Goal: Complete application form: Complete application form

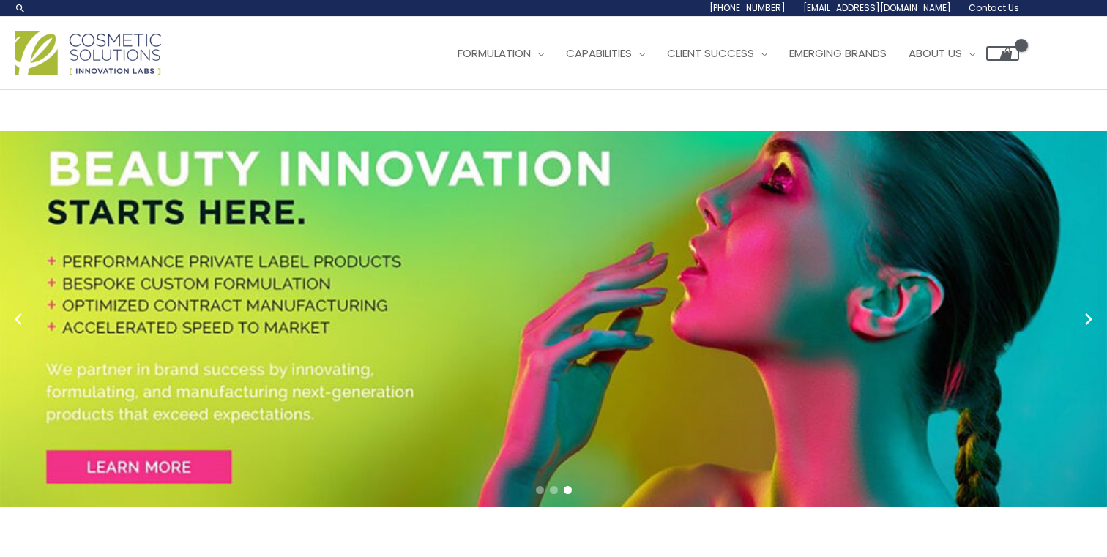
click at [999, 6] on span "Contact Us" at bounding box center [994, 7] width 51 height 12
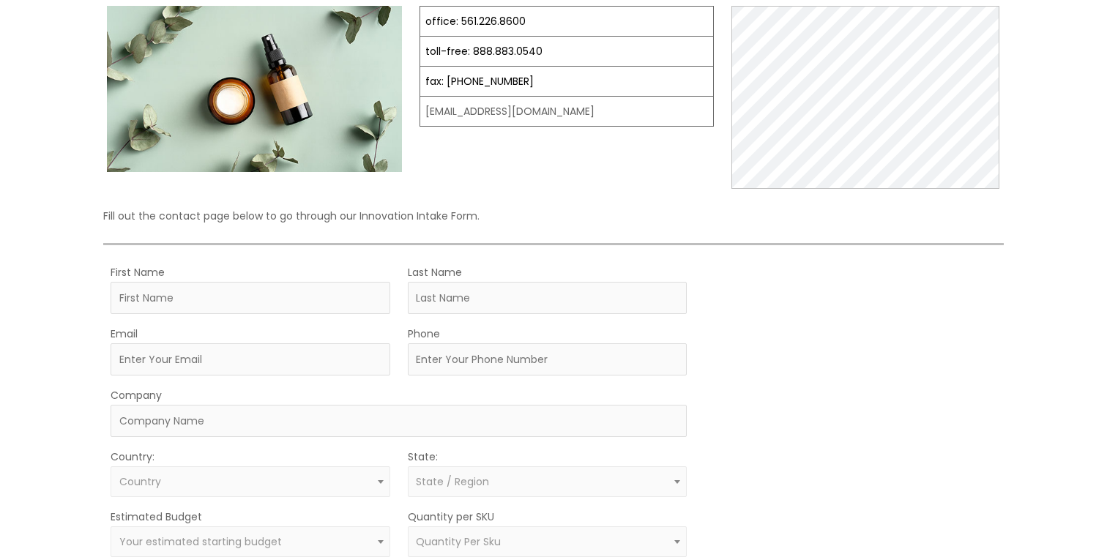
scroll to position [187, 0]
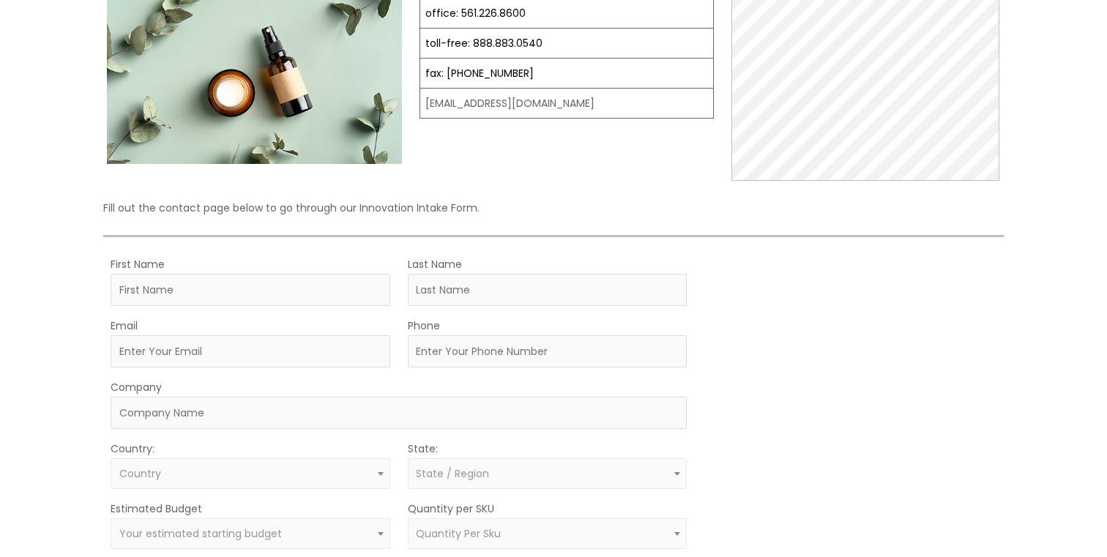
click at [686, 187] on div "Let’s Innovate Together office: 561.226.8600 toll-free: [PHONE_NUMBER] fax: [PH…" at bounding box center [553, 343] width 901 height 798
click at [243, 296] on input "First Name" at bounding box center [251, 290] width 280 height 32
type input "O'Neill"
type input "Joel"
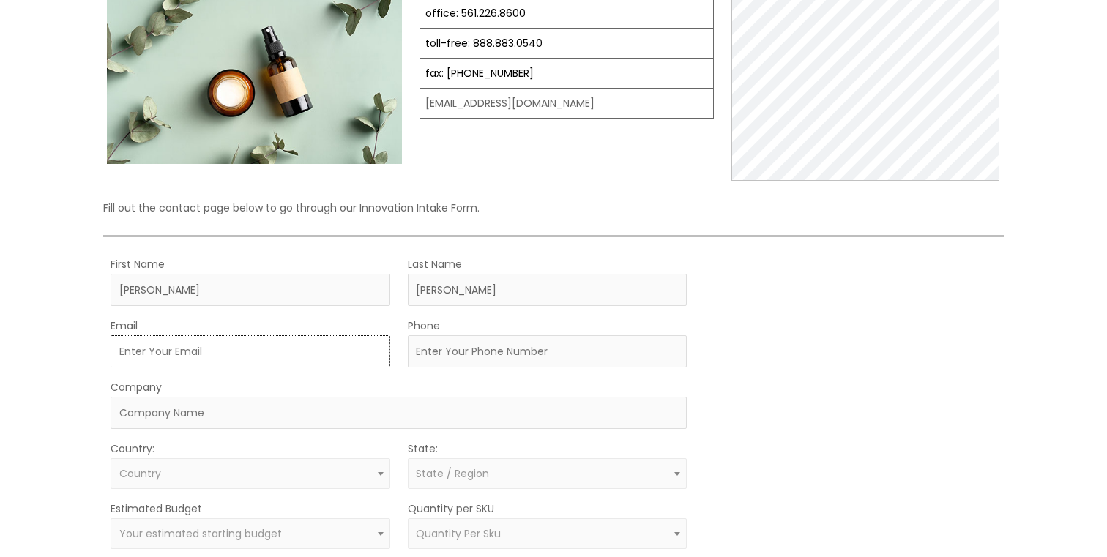
type input "joeloneill04@gmail.com"
select select "Australia"
type input "0423544159"
select select
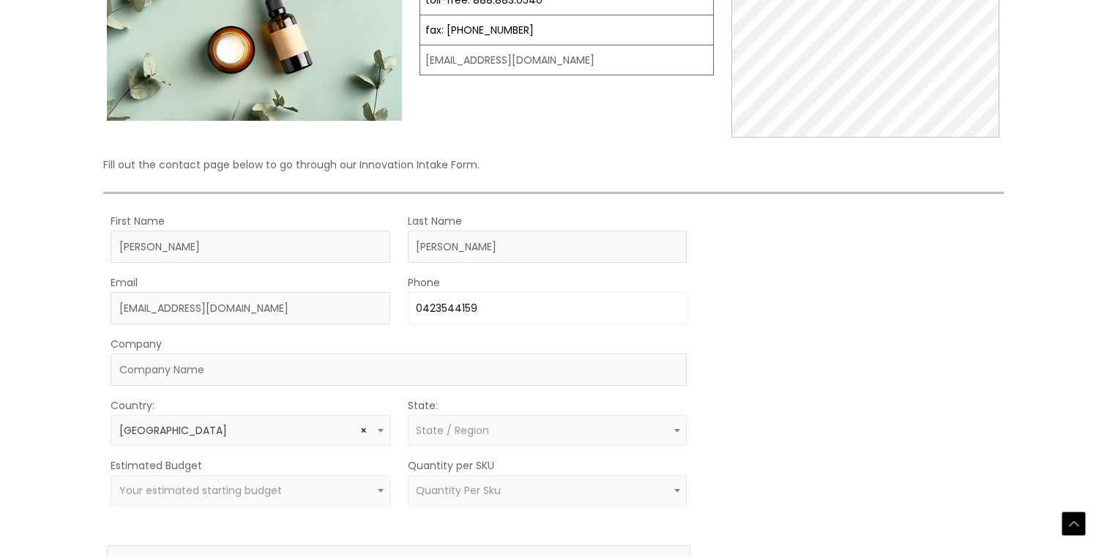
scroll to position [237, 0]
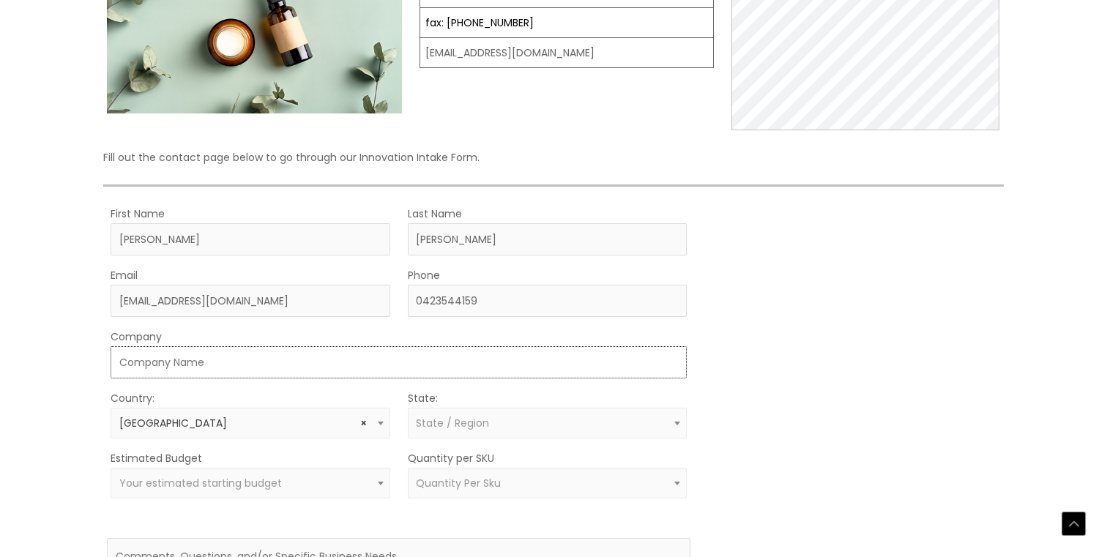
click at [266, 349] on input "Company" at bounding box center [399, 362] width 576 height 32
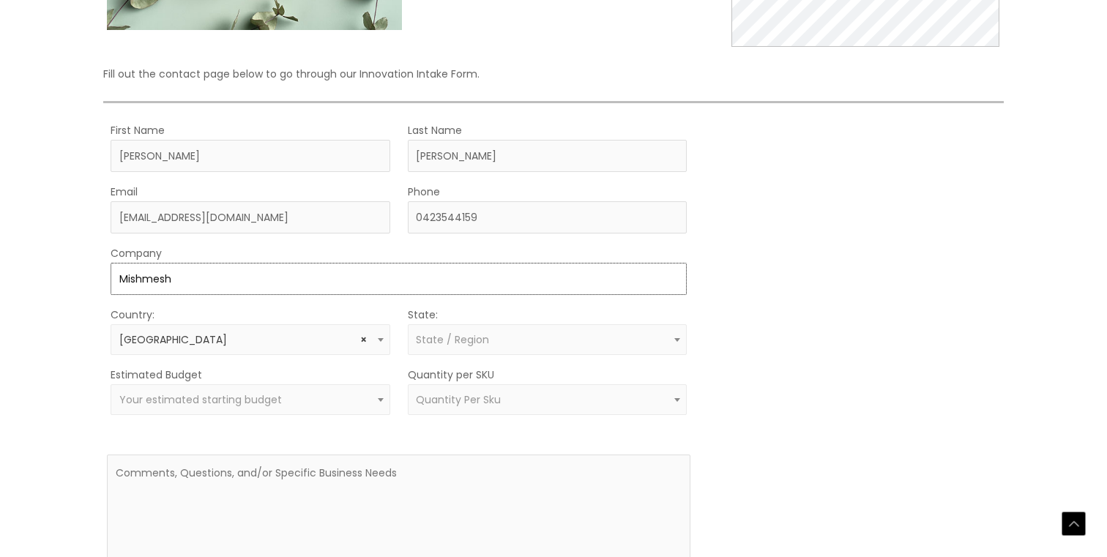
scroll to position [343, 0]
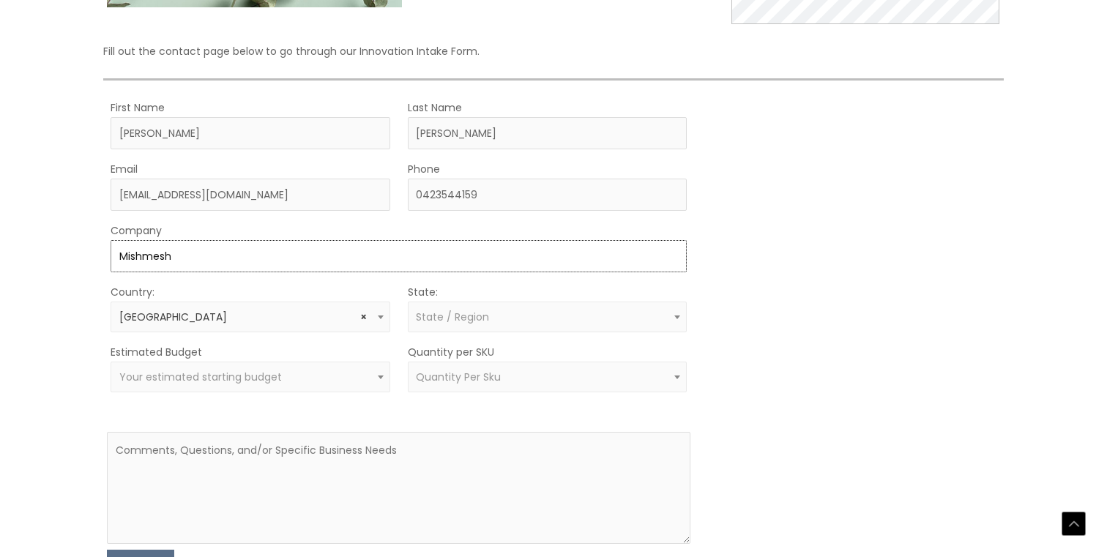
type input "Mishmesh"
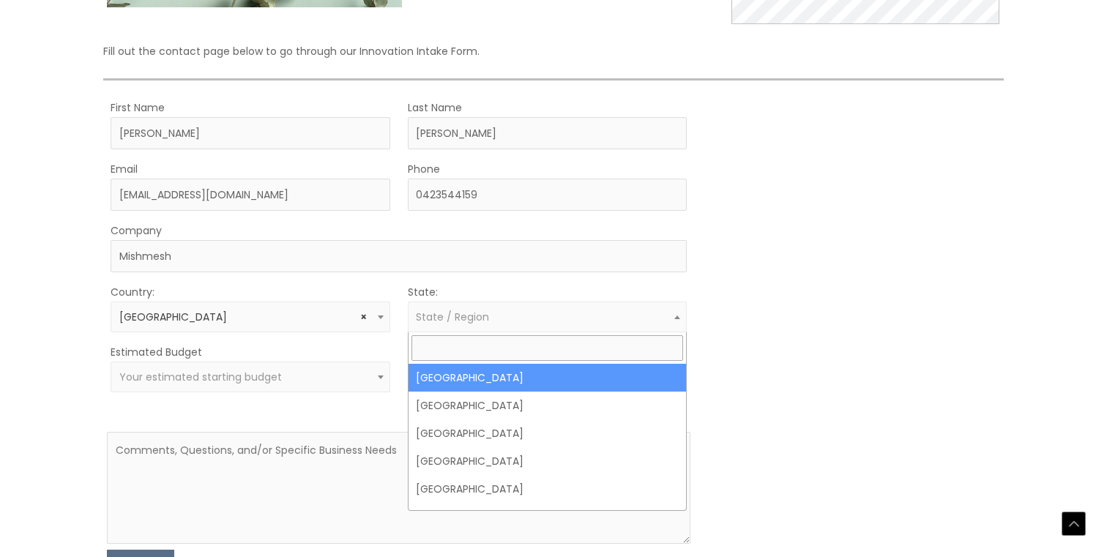
click at [532, 324] on span "State / Region" at bounding box center [547, 318] width 263 height 14
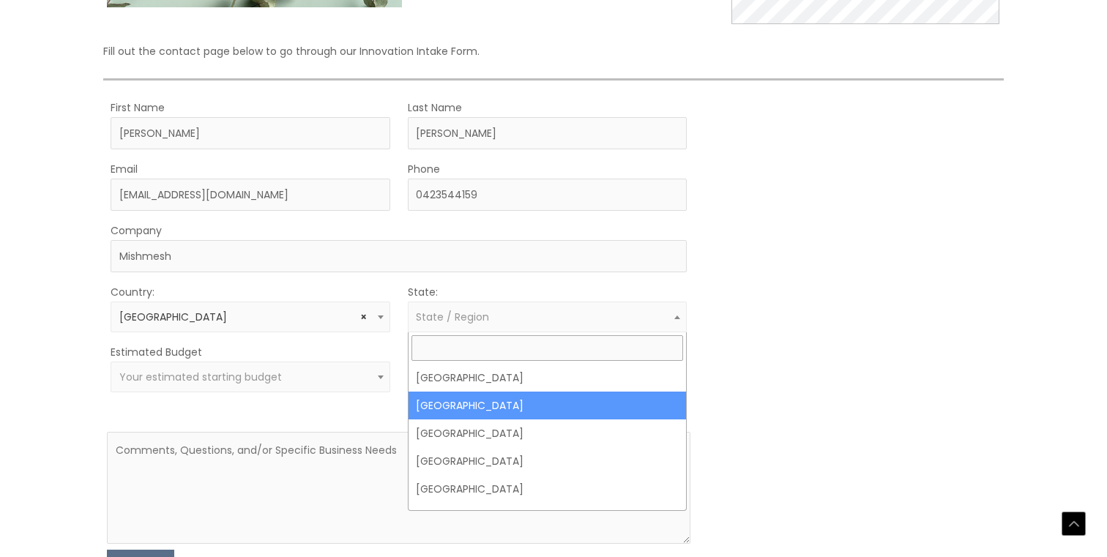
select select "New South Wales"
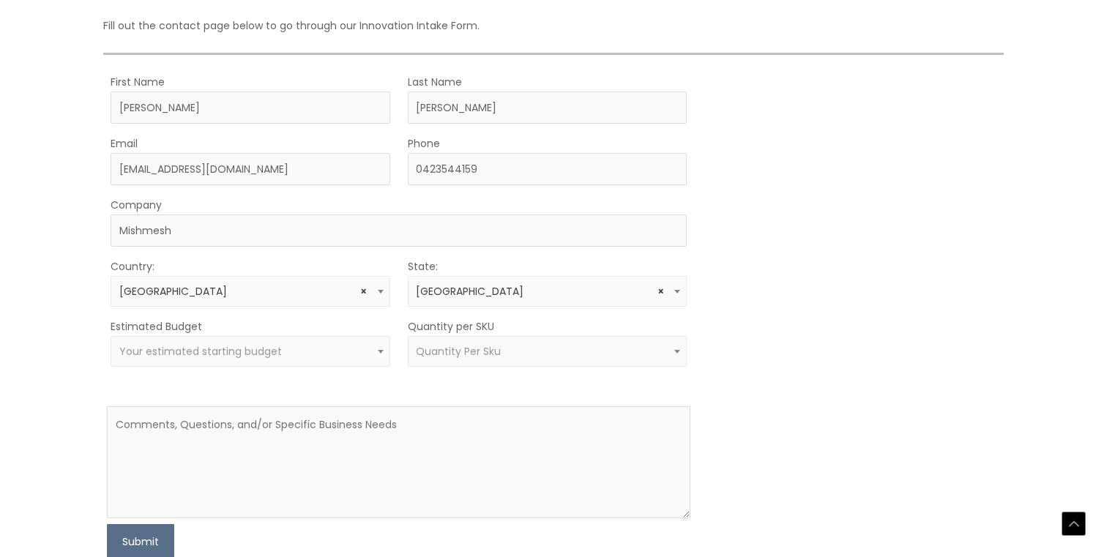
scroll to position [370, 0]
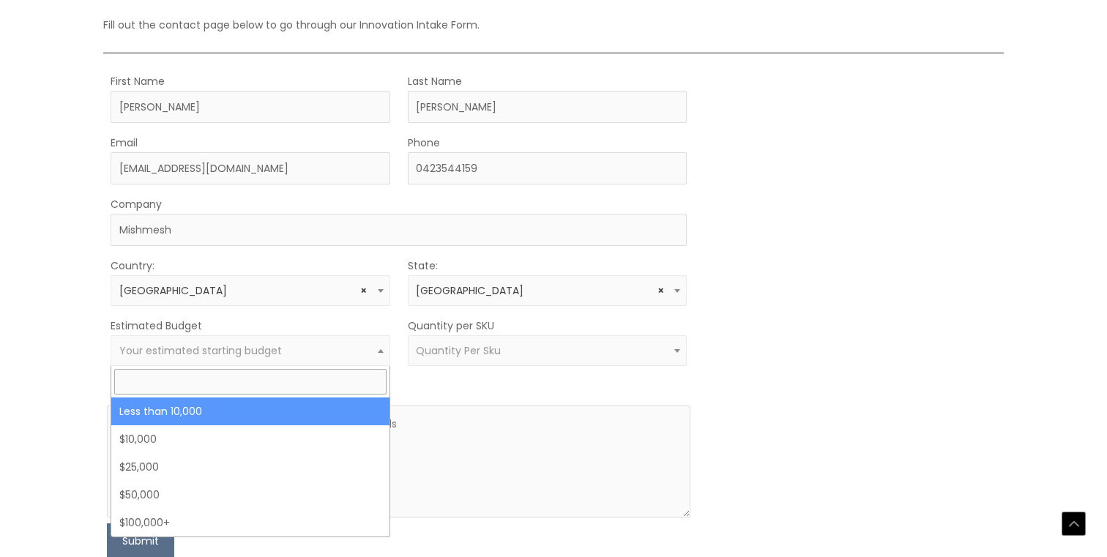
click at [359, 337] on span "Your estimated starting budget" at bounding box center [251, 350] width 280 height 31
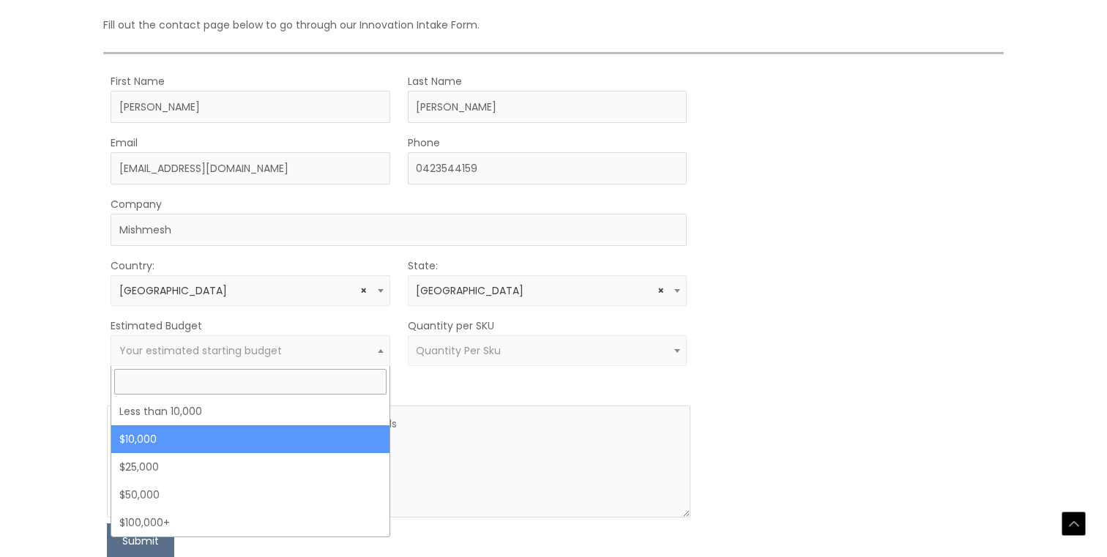
select select "10000"
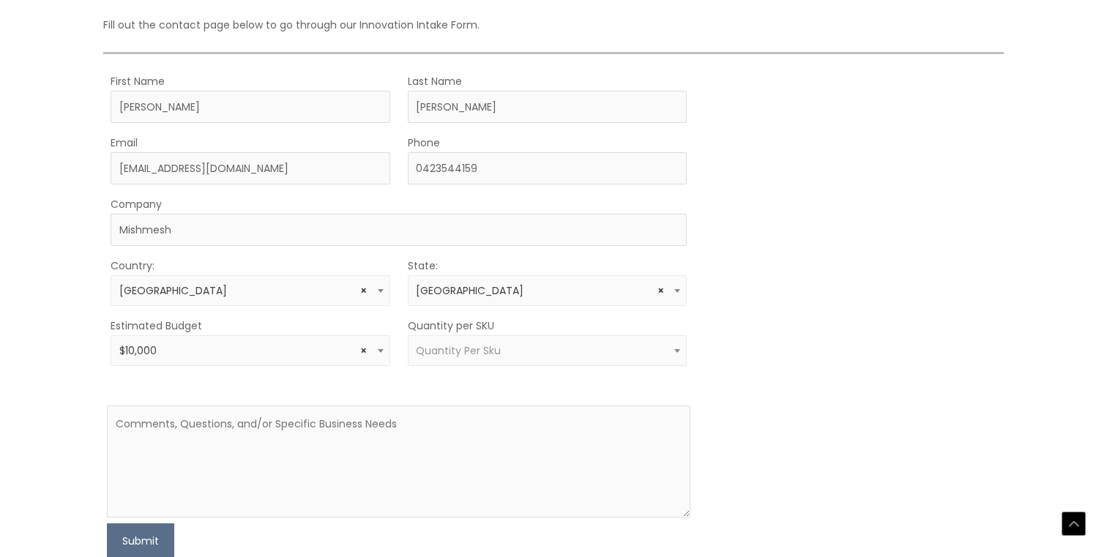
click at [471, 343] on span "Quantity Per Sku" at bounding box center [458, 350] width 85 height 15
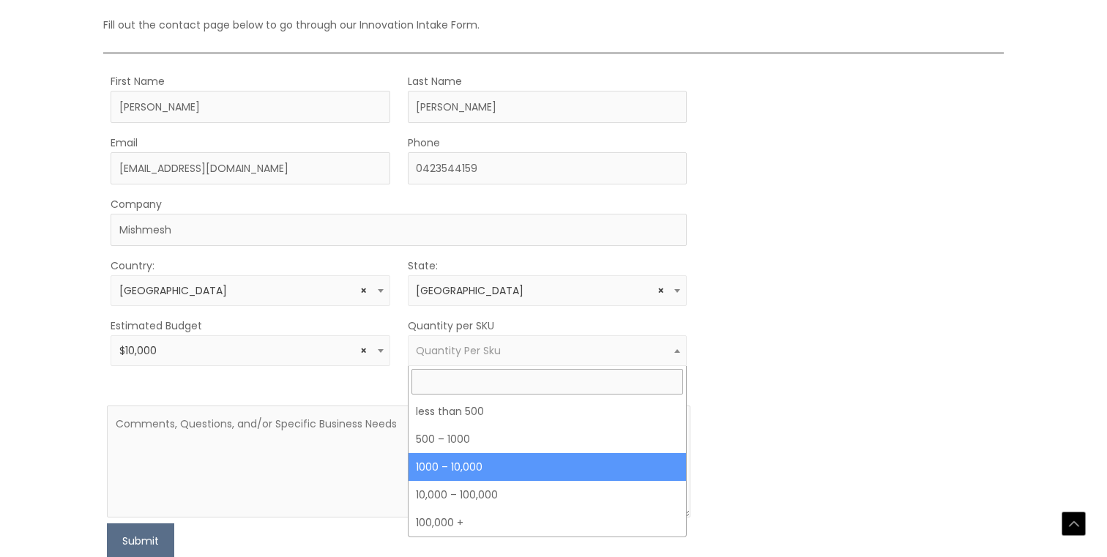
select select "4"
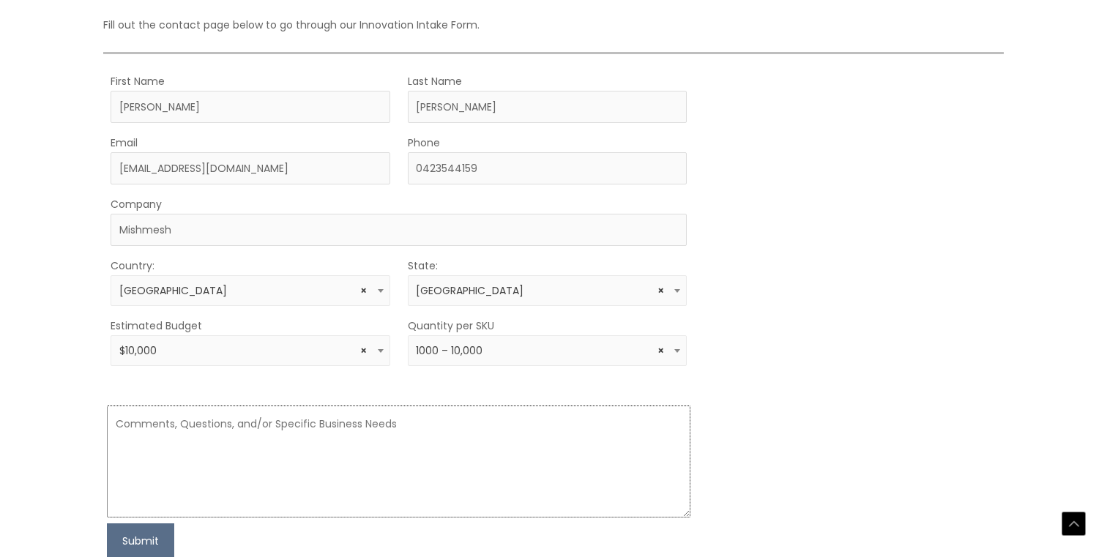
click at [492, 463] on textarea at bounding box center [399, 462] width 584 height 112
type textarea "h"
paste textarea "I’m the founder of [Brand], launching a premium oil-based tanning accelerator /…"
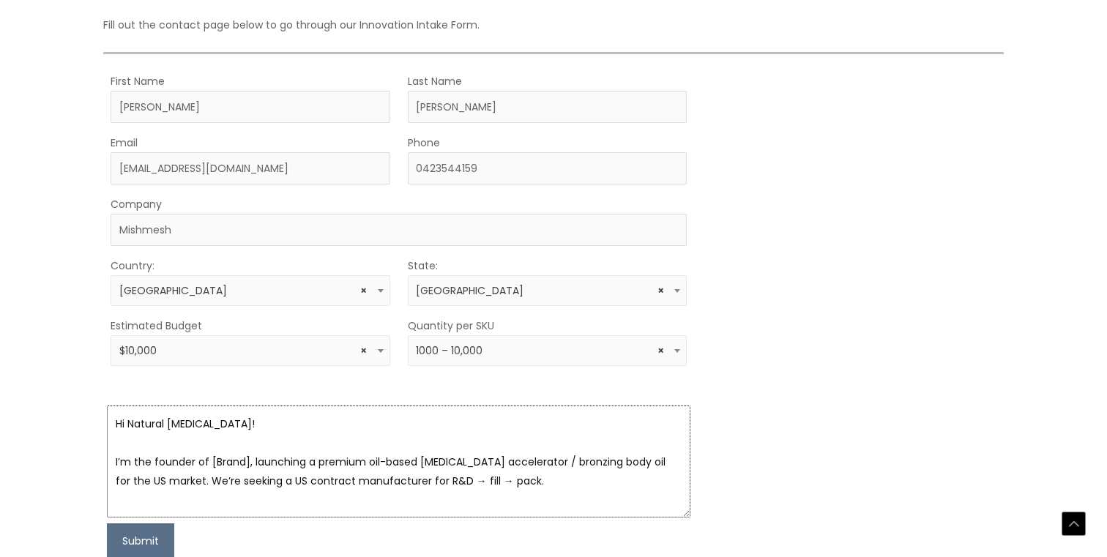
click at [251, 456] on textarea "Hi Natural Skin Care! I’m the founder of [Brand], launching a premium oil-based…" at bounding box center [399, 462] width 584 height 112
click at [699, 464] on div "First Name Joel Last Name O'Neill Email joeloneill04@gmail.com Phone 0423544159…" at bounding box center [553, 315] width 901 height 487
click at [643, 488] on textarea "Hi Natural Skin Care! I’m the founder of Mishmesh, launching a premium oil-base…" at bounding box center [399, 462] width 584 height 112
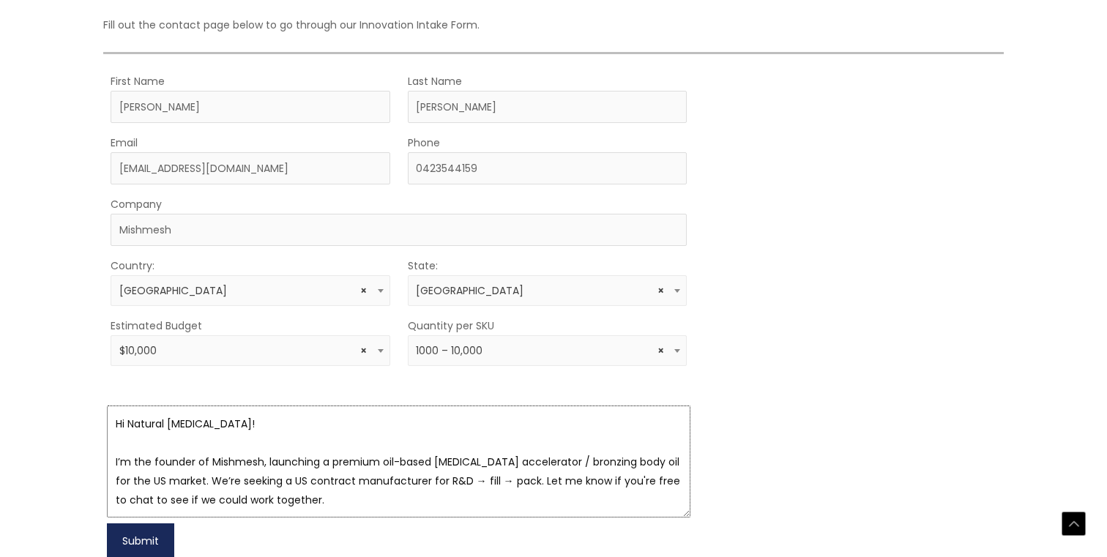
type textarea "Hi Natural Skin Care! I’m the founder of Mishmesh, launching a premium oil-base…"
click at [160, 536] on button "Submit" at bounding box center [140, 541] width 67 height 35
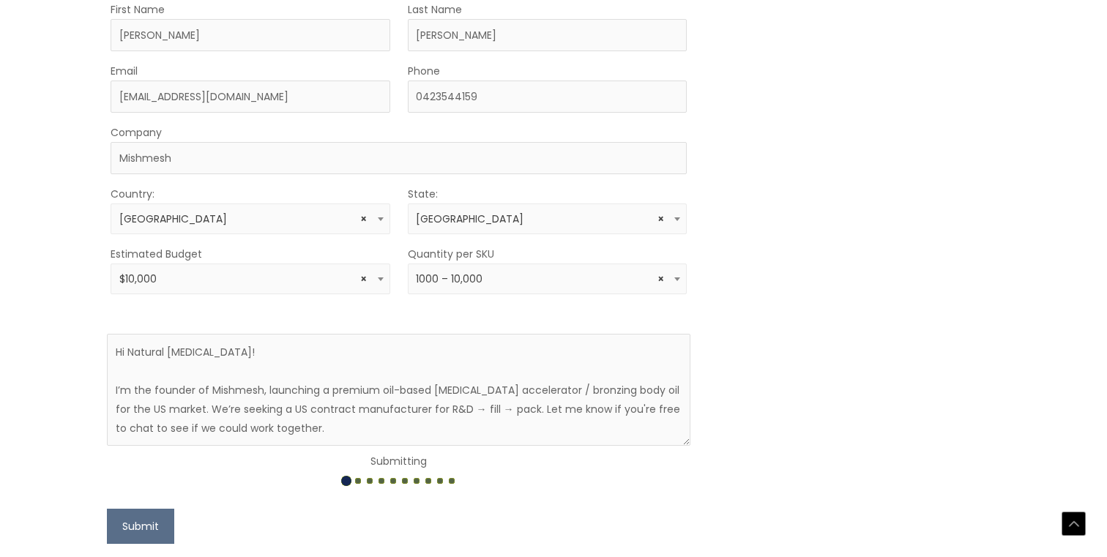
scroll to position [453, 0]
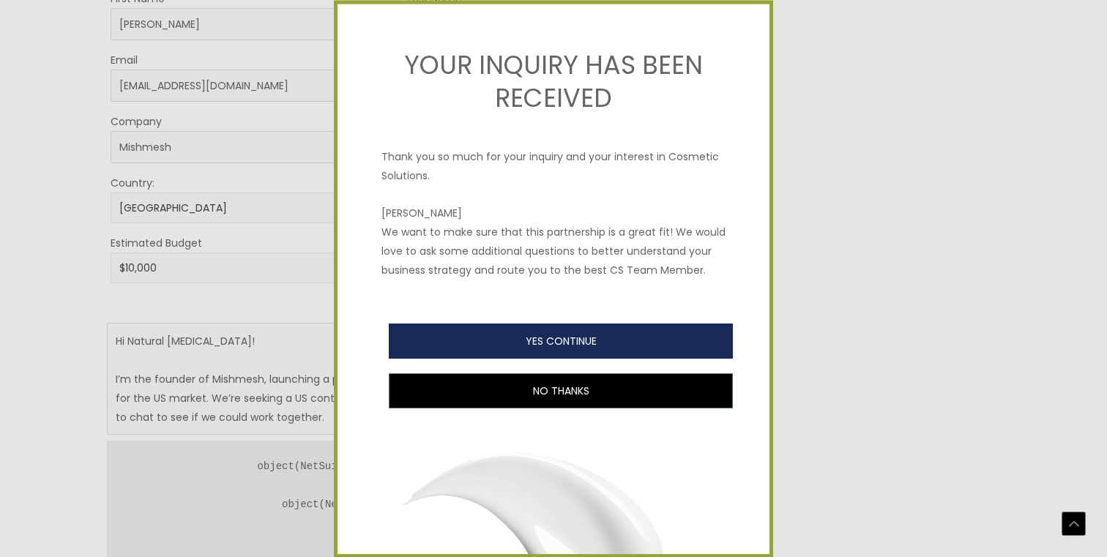
click at [638, 338] on button "YES CONTINUE" at bounding box center [561, 341] width 344 height 35
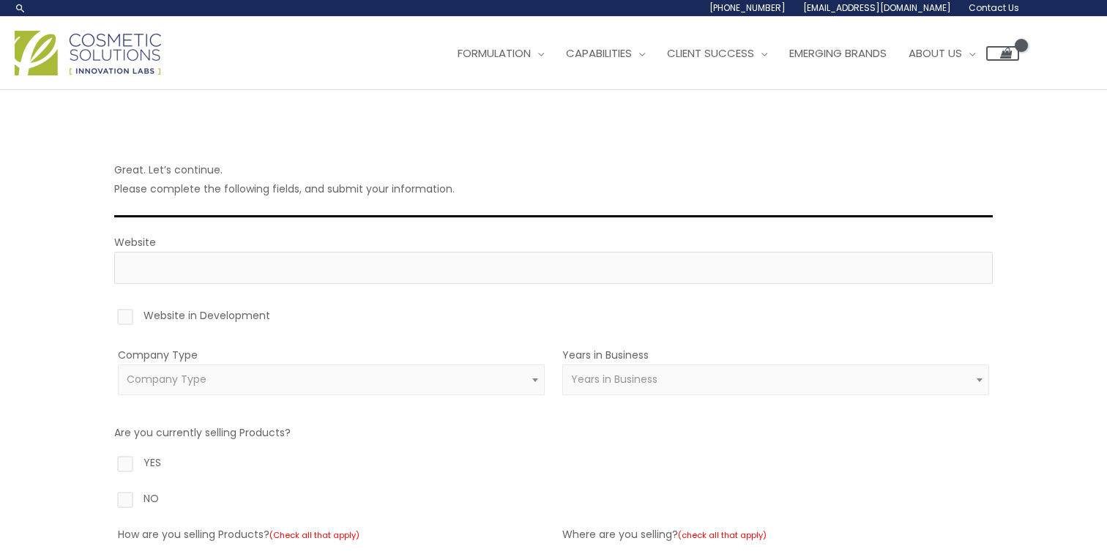
click at [203, 317] on label "Website in Development" at bounding box center [553, 318] width 879 height 25
click at [109, 316] on input "Website in Development" at bounding box center [105, 311] width 10 height 10
checkbox input "true"
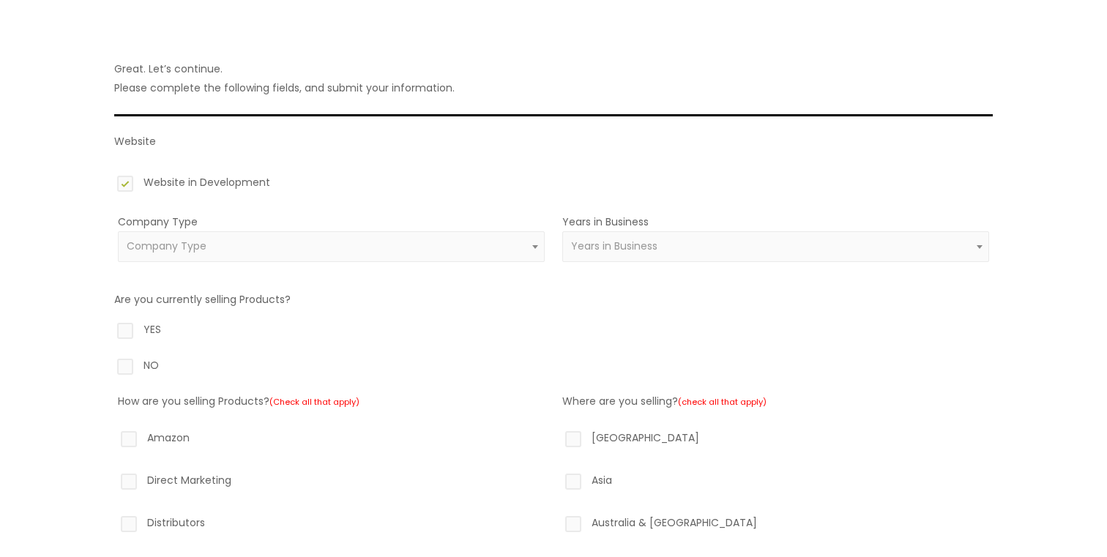
scroll to position [111, 0]
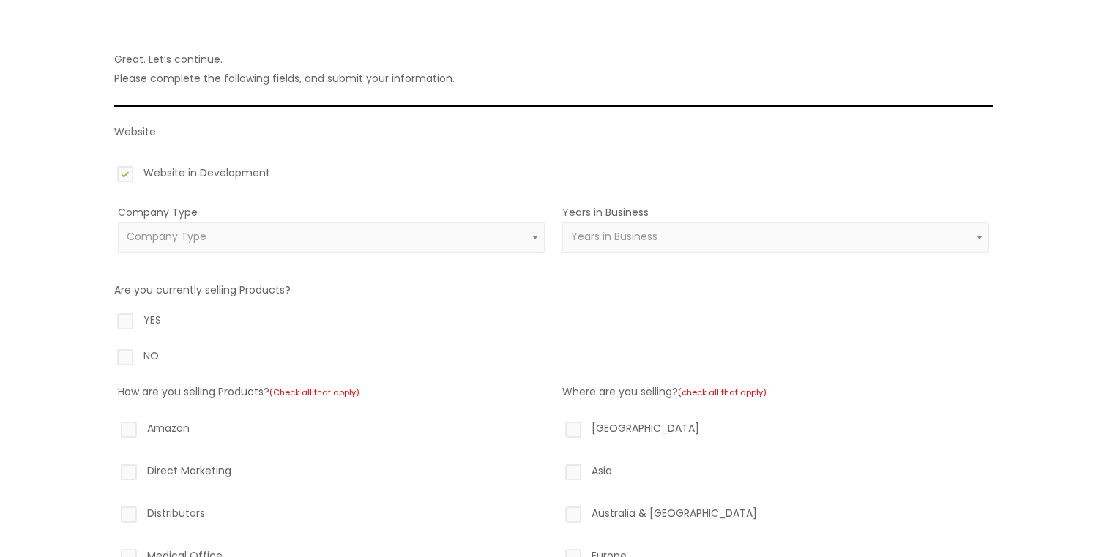
click at [235, 242] on span "Company Type" at bounding box center [332, 237] width 410 height 14
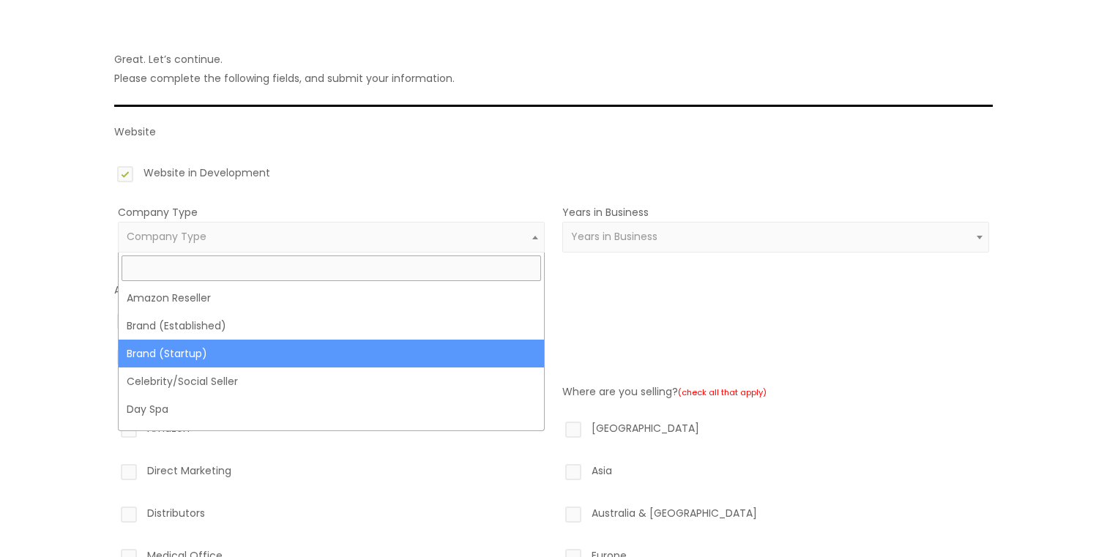
select select "39"
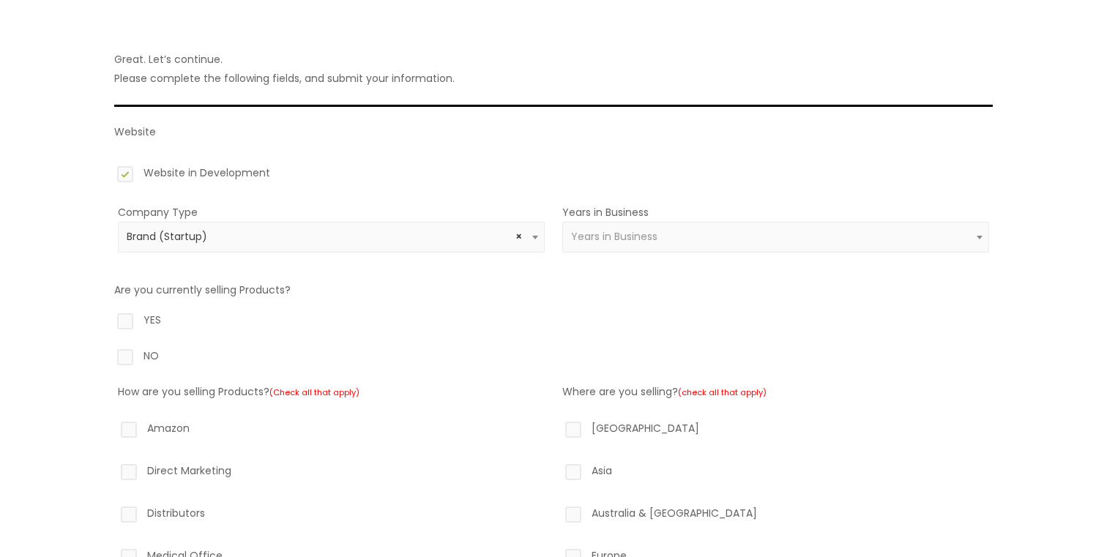
click at [654, 234] on span "Years in Business" at bounding box center [614, 236] width 86 height 15
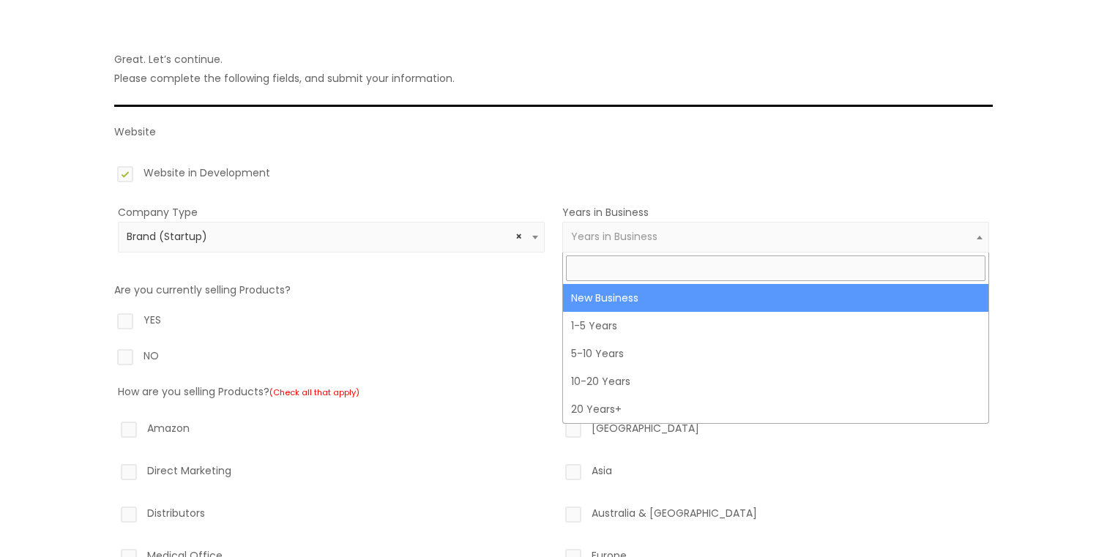
select select "1"
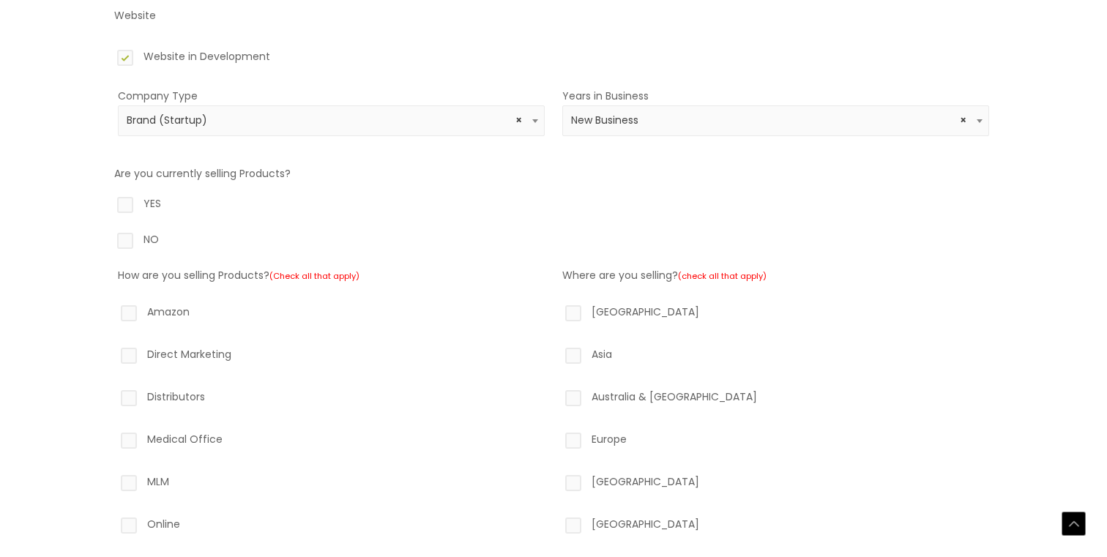
scroll to position [228, 0]
click at [156, 239] on label "NO" at bounding box center [553, 241] width 879 height 25
click at [109, 239] on input "NO" at bounding box center [105, 234] width 10 height 10
radio input "true"
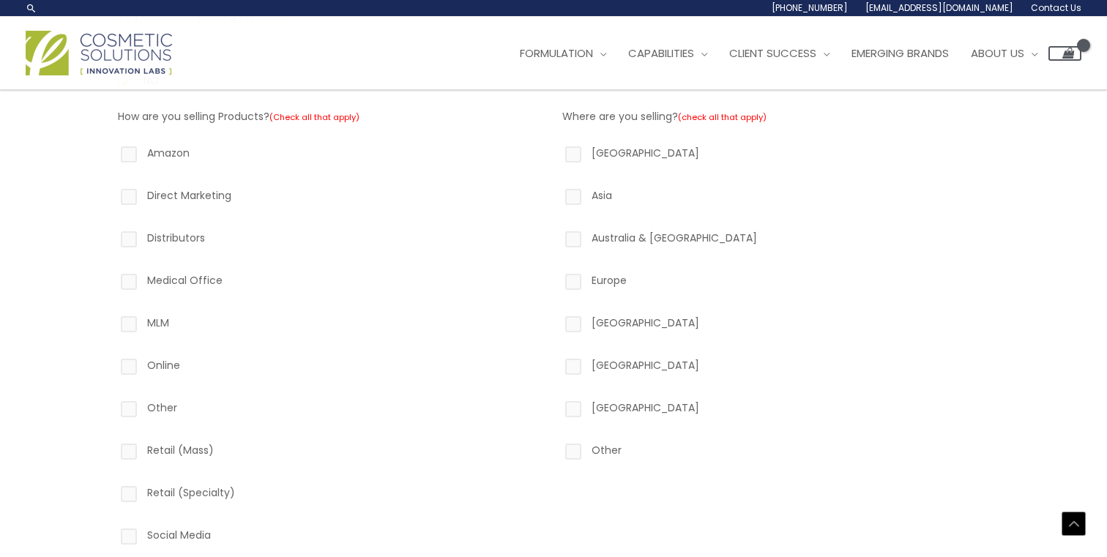
scroll to position [384, 0]
click at [571, 160] on label "North America" at bounding box center [775, 157] width 427 height 25
click at [557, 155] on input "North America" at bounding box center [553, 150] width 10 height 10
checkbox input "true"
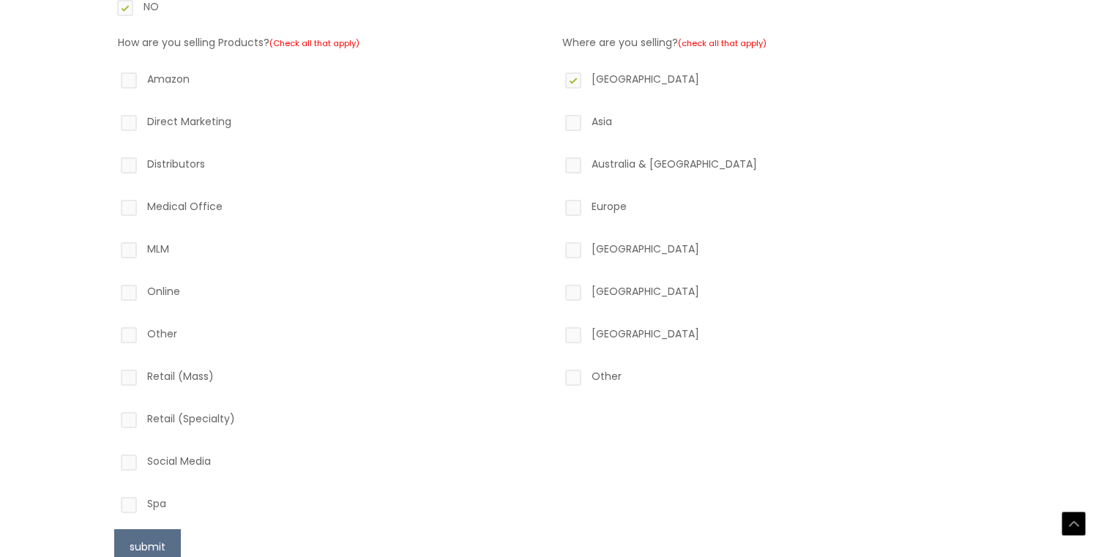
scroll to position [465, 0]
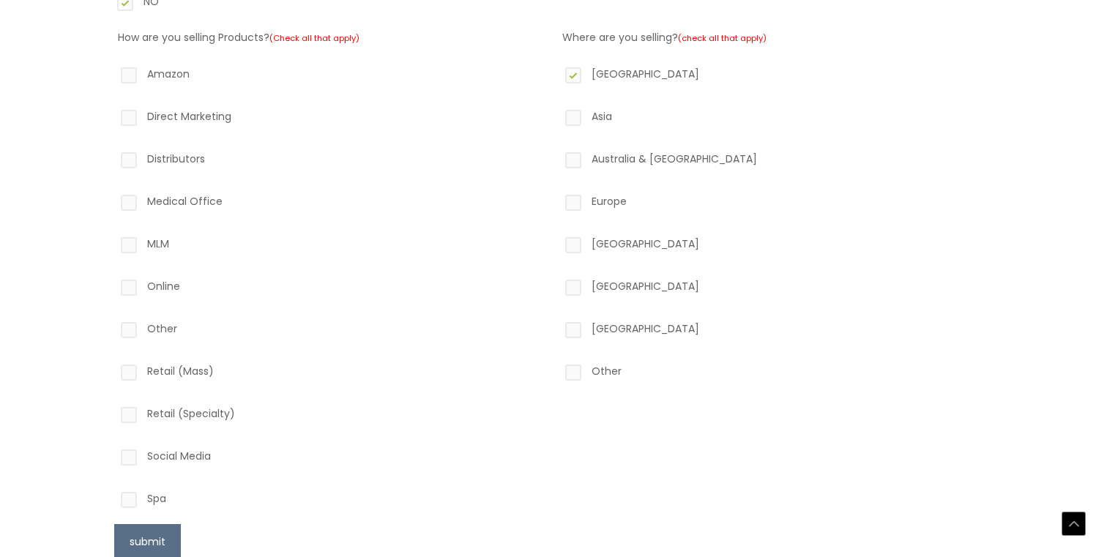
click at [156, 289] on label "Online" at bounding box center [331, 289] width 427 height 25
click at [113, 286] on input "Online" at bounding box center [108, 282] width 10 height 10
checkbox input "true"
click at [148, 529] on button "submit" at bounding box center [147, 541] width 67 height 35
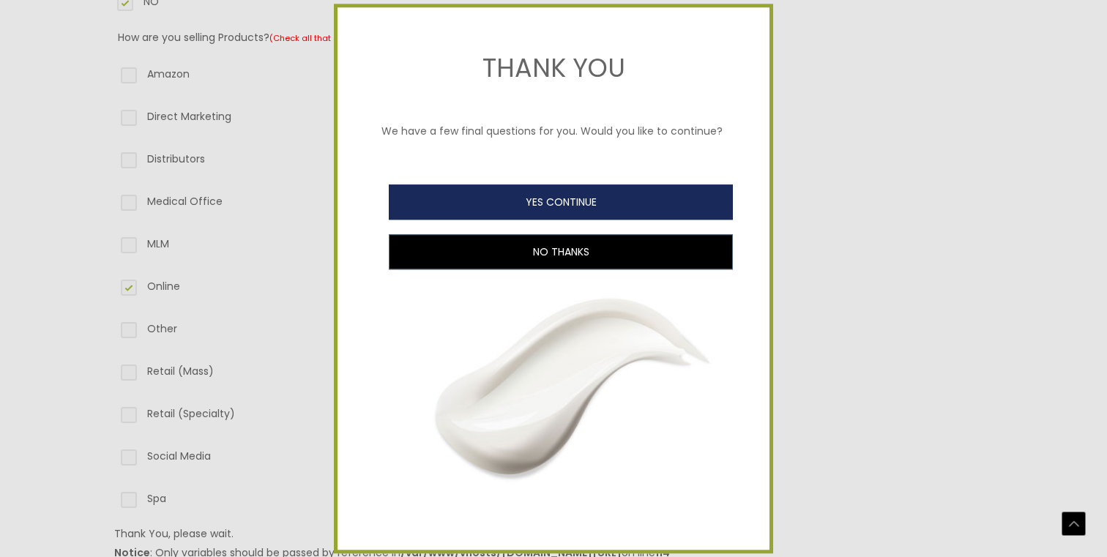
click at [625, 206] on button "YES CONTINUE" at bounding box center [561, 202] width 344 height 35
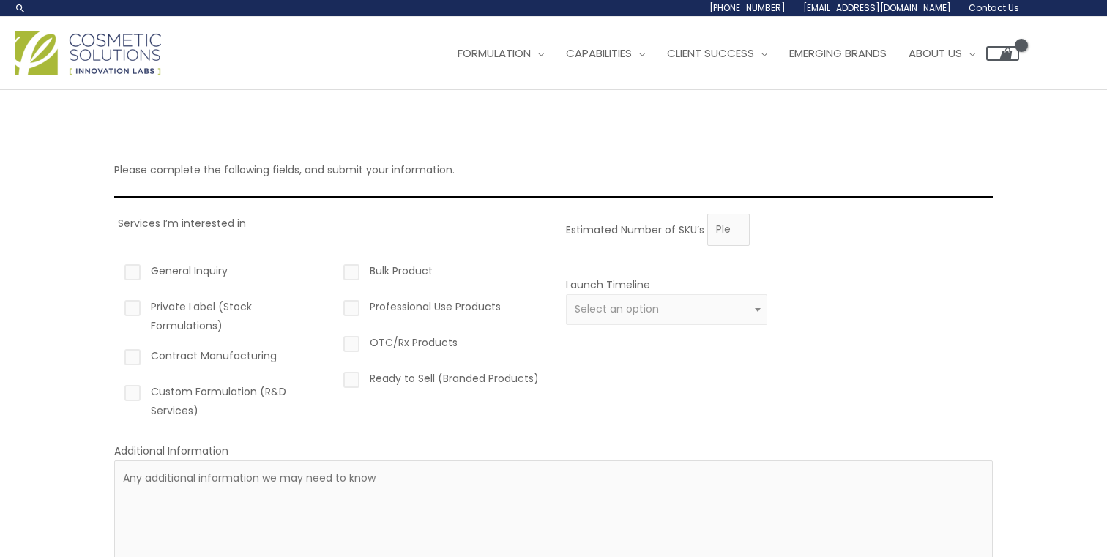
click at [182, 300] on label "Private Label (Stock Formulations)" at bounding box center [222, 316] width 201 height 38
click at [116, 300] on input "Private Label (Stock Formulations)" at bounding box center [112, 302] width 10 height 10
checkbox input "true"
click at [398, 272] on label "Bulk Product" at bounding box center [441, 273] width 201 height 25
click at [335, 271] on input "Bulk Product" at bounding box center [331, 266] width 10 height 10
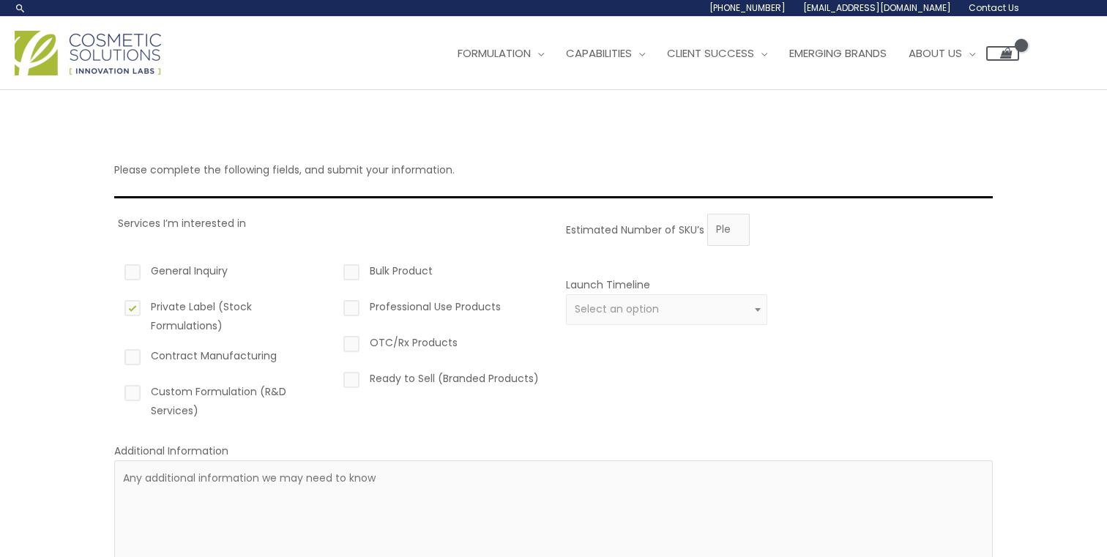
checkbox input "true"
click at [270, 355] on label "Contract Manufacturing" at bounding box center [222, 358] width 201 height 25
click at [116, 355] on input "Contract Manufacturing" at bounding box center [112, 351] width 10 height 10
checkbox input "true"
click at [401, 380] on label "Ready to Sell (Branded Products)" at bounding box center [441, 381] width 201 height 25
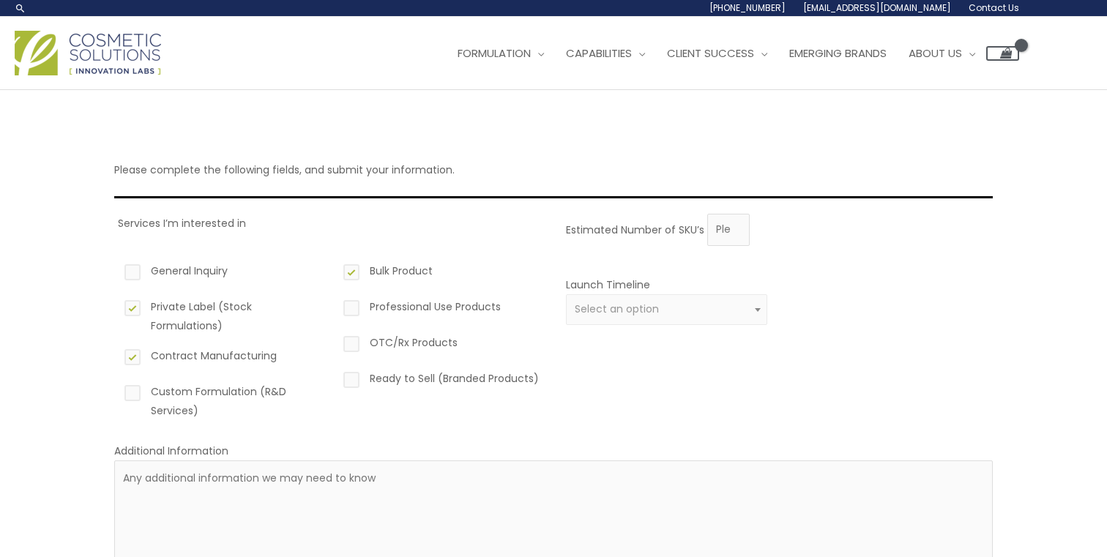
click at [335, 379] on input "Ready to Sell (Branded Products)" at bounding box center [331, 374] width 10 height 10
checkbox input "true"
click at [274, 395] on label "Custom Formulation (R&D Services)" at bounding box center [222, 401] width 201 height 38
click at [116, 392] on input "Custom Formulation (R&D Services)" at bounding box center [112, 387] width 10 height 10
checkbox input "true"
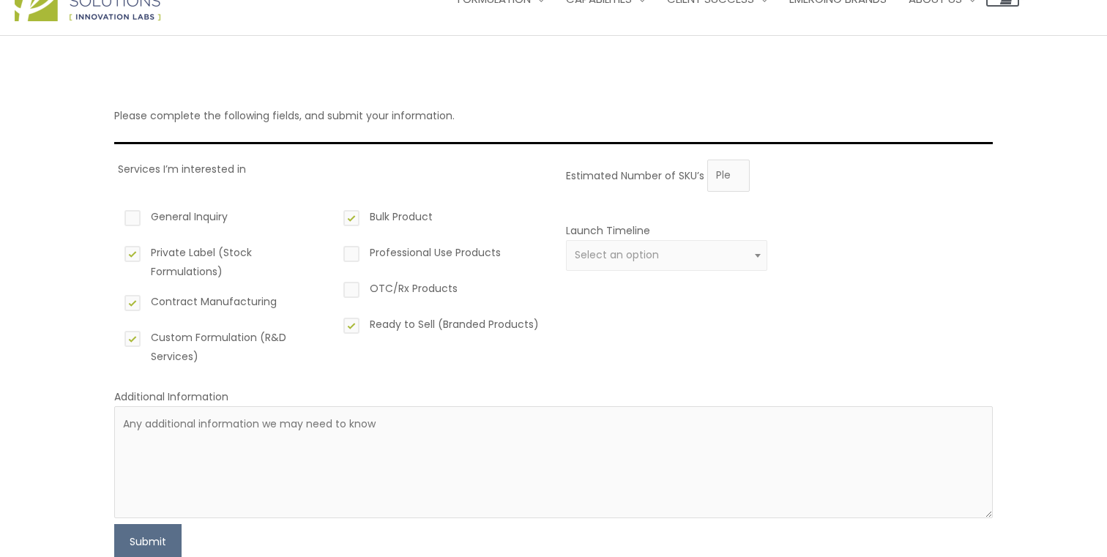
scroll to position [66, 0]
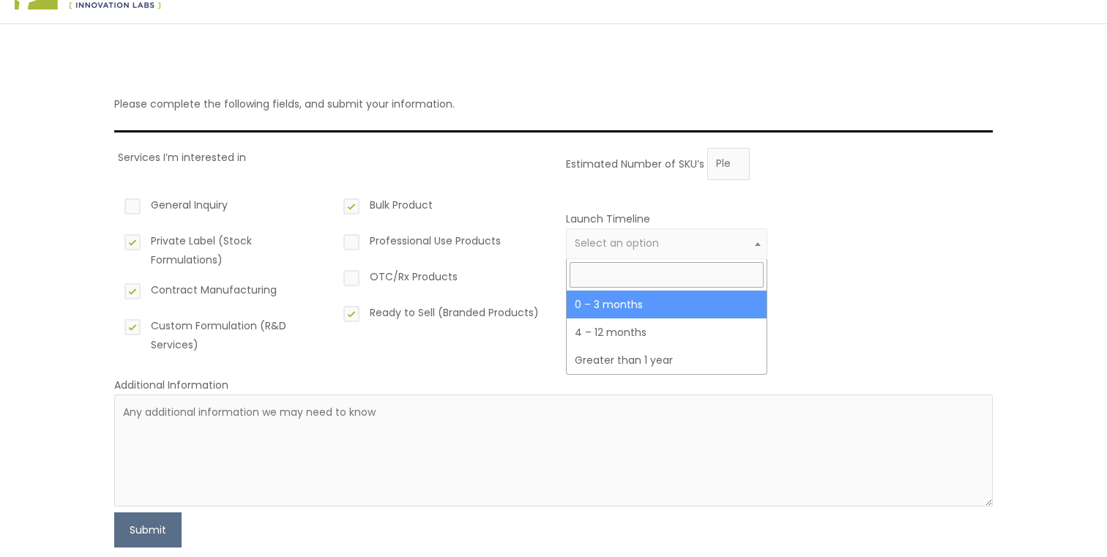
click at [661, 247] on span "Select an option" at bounding box center [667, 244] width 185 height 14
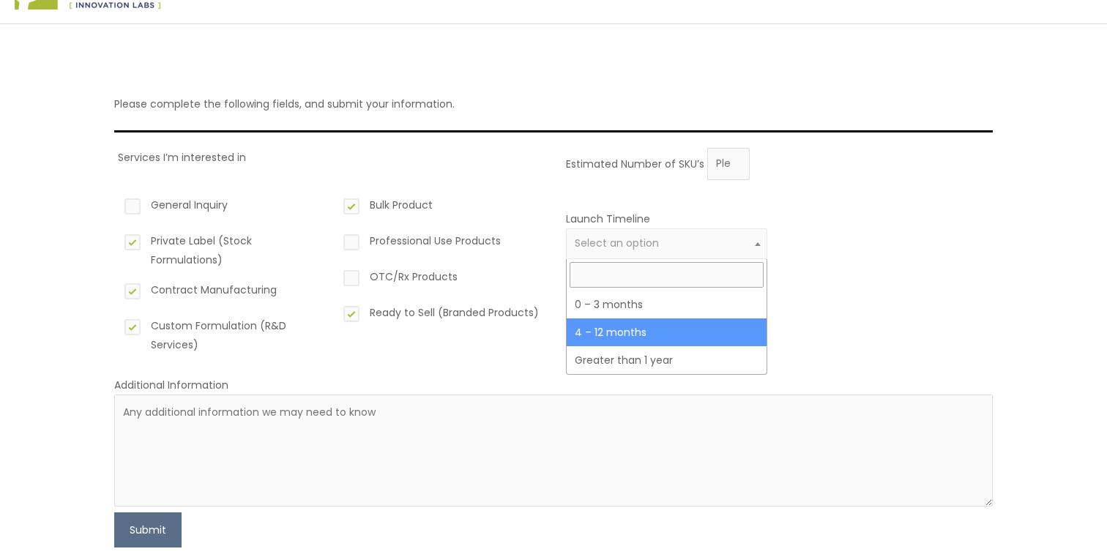
select select "3"
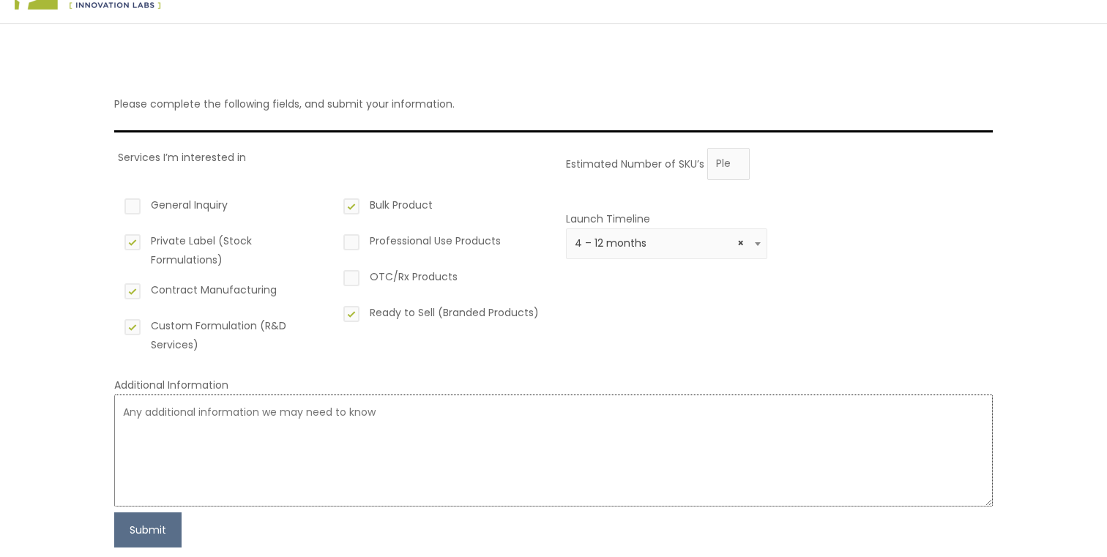
click at [525, 469] on textarea at bounding box center [553, 451] width 879 height 112
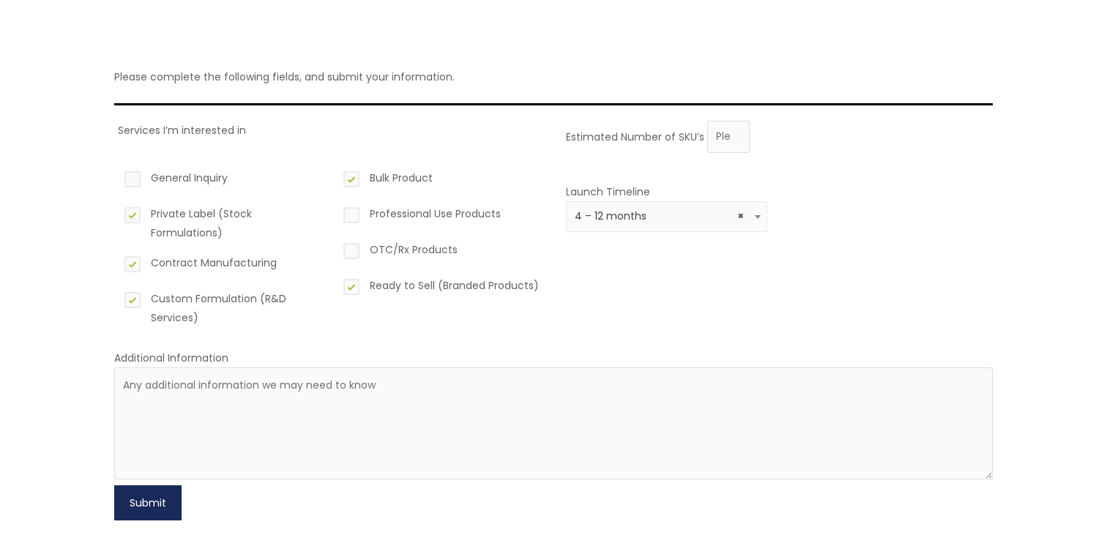
click at [165, 506] on button "Submit" at bounding box center [147, 503] width 67 height 35
click at [730, 126] on input "Estimated Number of SKU’s" at bounding box center [728, 137] width 42 height 32
click at [788, 153] on div "Estimated Number of SKU’s Launch Timeline 0 – 3 months 4 – 12 months Greater th…" at bounding box center [775, 230] width 427 height 218
click at [732, 143] on input "0" at bounding box center [728, 137] width 42 height 32
click at [731, 133] on input "1" at bounding box center [728, 137] width 42 height 32
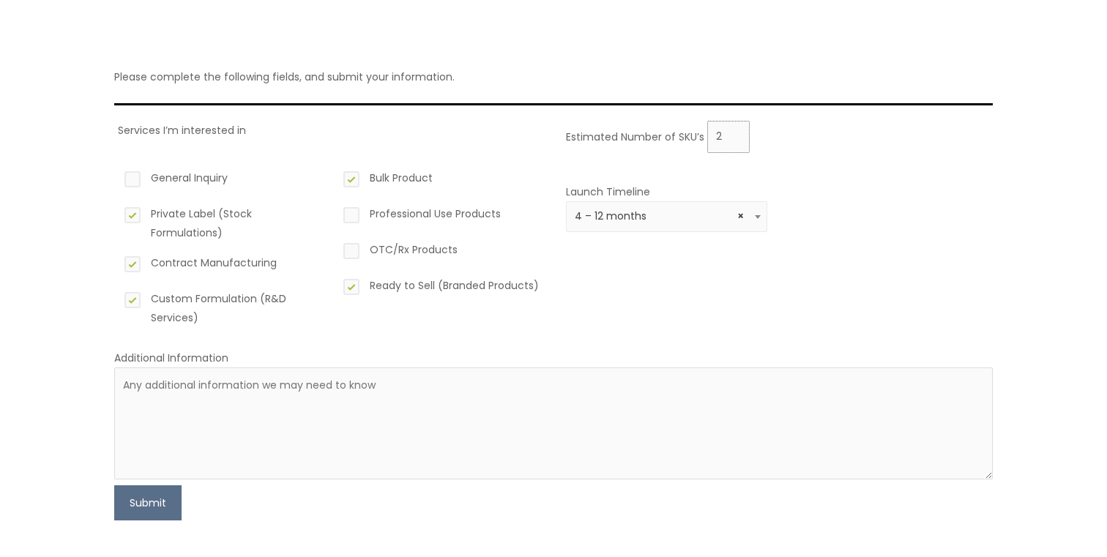
click at [731, 133] on input "2" at bounding box center [728, 137] width 42 height 32
click at [731, 133] on input "3" at bounding box center [728, 137] width 42 height 32
click at [722, 135] on input "3" at bounding box center [728, 137] width 42 height 32
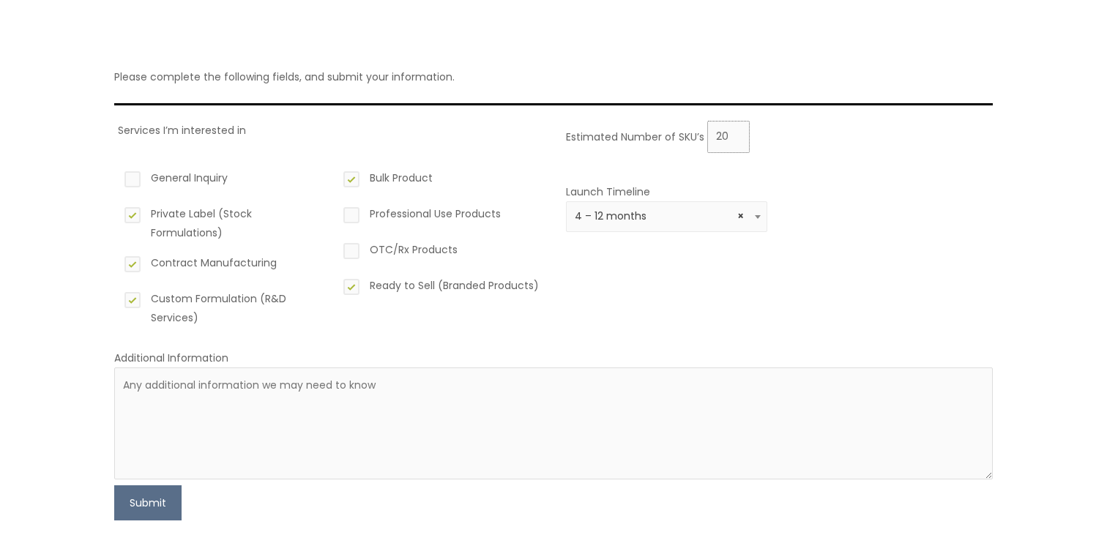
scroll to position [0, 0]
type input "2"
type input "1"
type input "2000"
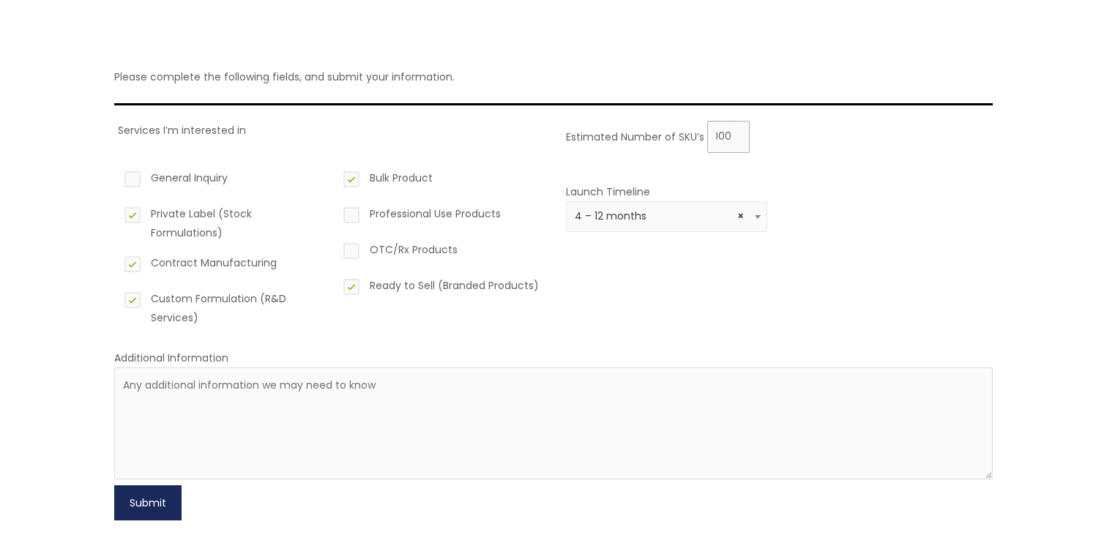
type input "2000"
click at [137, 502] on button "Submit" at bounding box center [147, 503] width 67 height 35
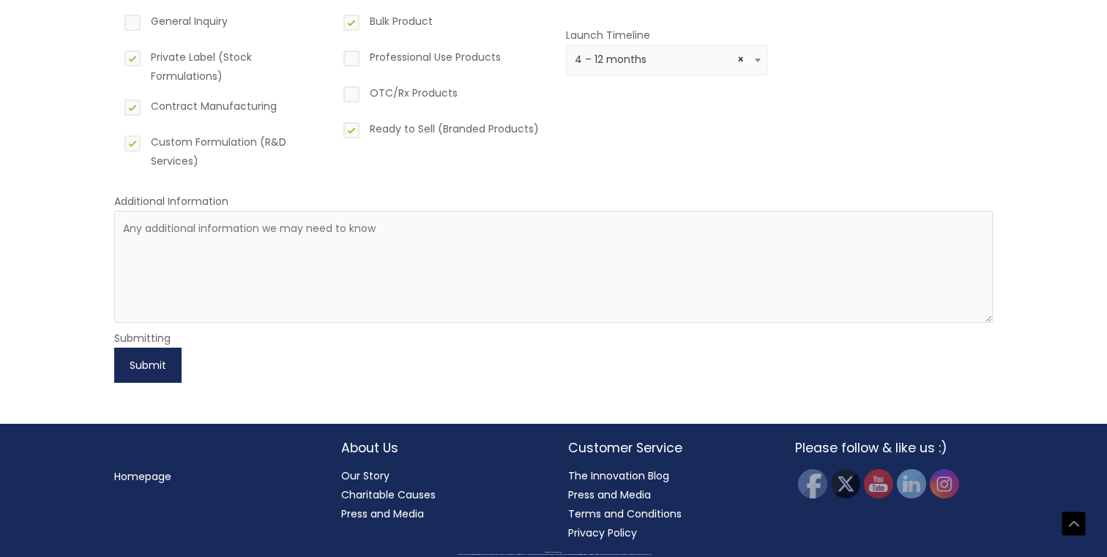
click at [150, 370] on button "Submit" at bounding box center [147, 365] width 67 height 35
click at [127, 367] on button "Submit" at bounding box center [147, 365] width 67 height 35
click at [157, 365] on button "Submit" at bounding box center [147, 365] width 67 height 35
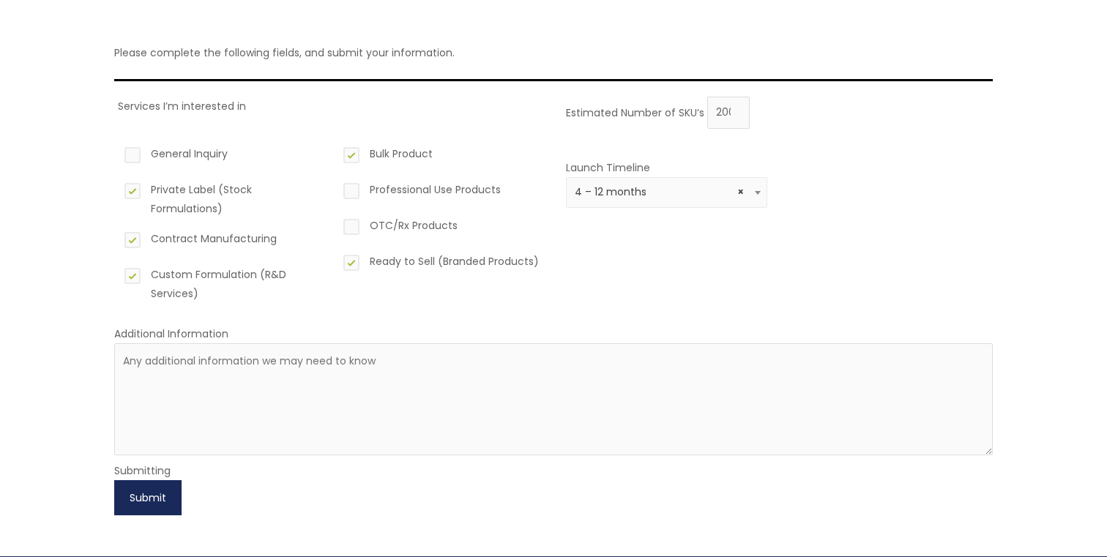
scroll to position [86, 0]
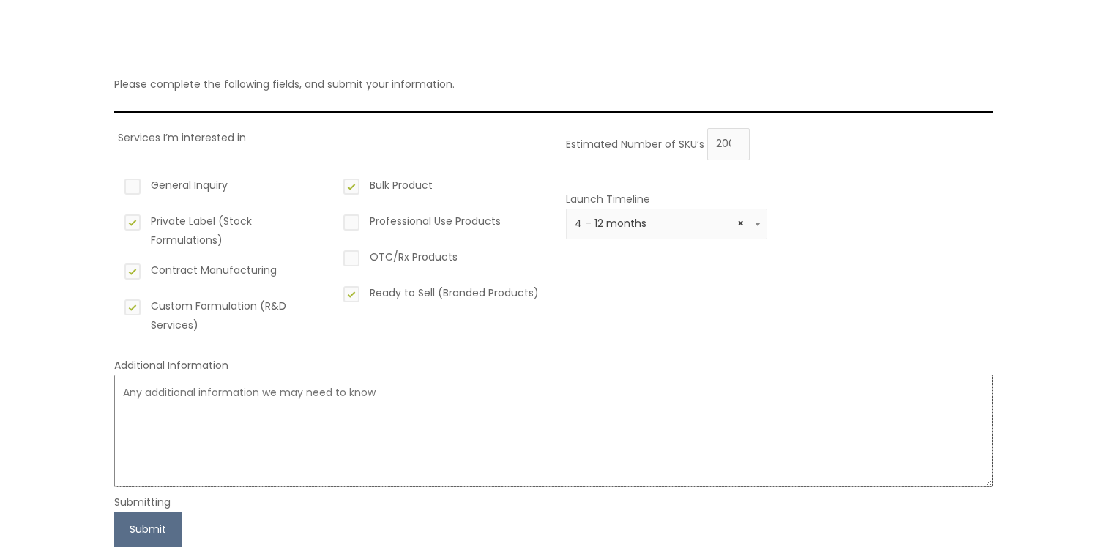
click at [551, 414] on textarea at bounding box center [553, 431] width 879 height 112
paste textarea "Hi Natural Skin Care! I’m the founder of Mishmesh, launching a premium oil-base…"
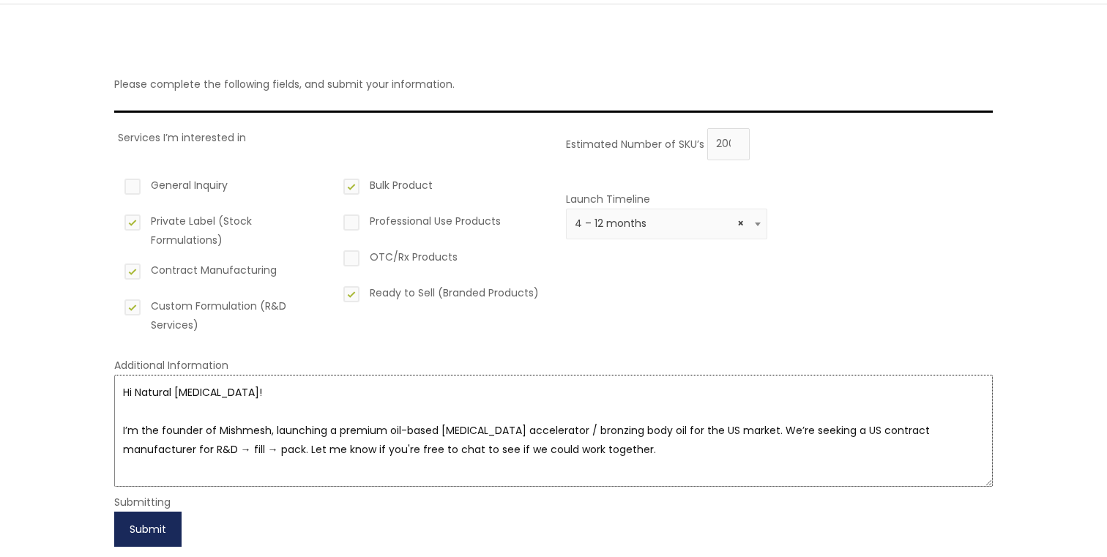
type textarea "Hi Natural Skin Care! I’m the founder of Mishmesh, launching a premium oil-base…"
click at [133, 529] on button "Submit" at bounding box center [147, 529] width 67 height 35
click at [153, 535] on button "Submit" at bounding box center [147, 529] width 67 height 35
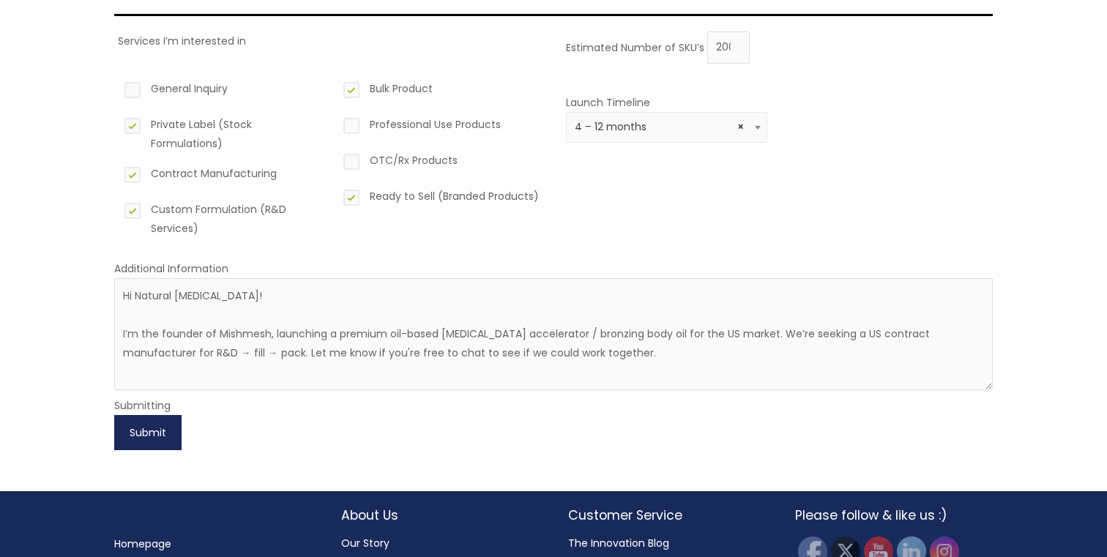
scroll to position [250, 0]
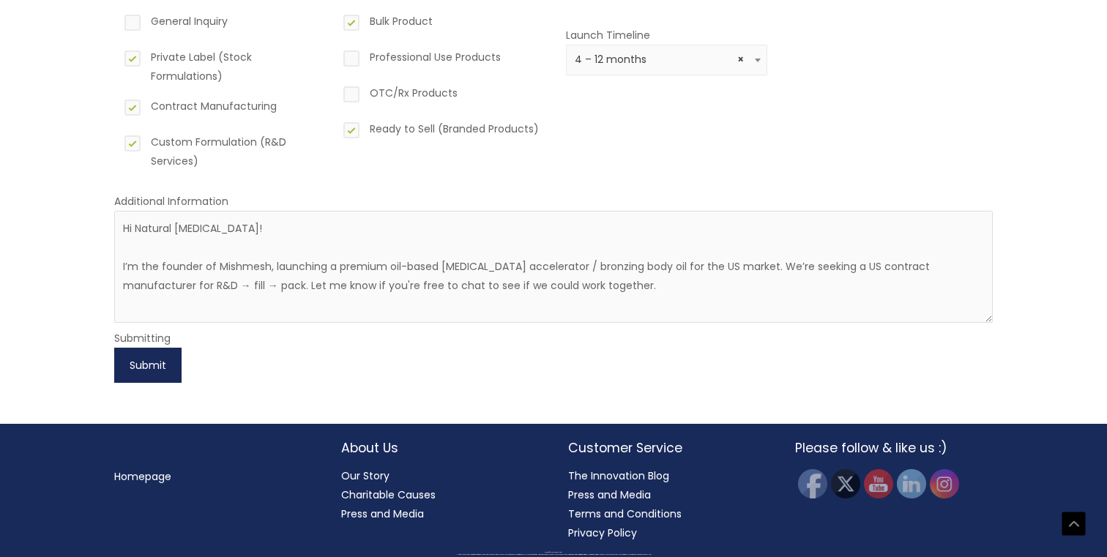
click at [152, 360] on button "Submit" at bounding box center [147, 365] width 67 height 35
click at [140, 369] on button "Submit" at bounding box center [147, 365] width 67 height 35
